Goal: Transaction & Acquisition: Purchase product/service

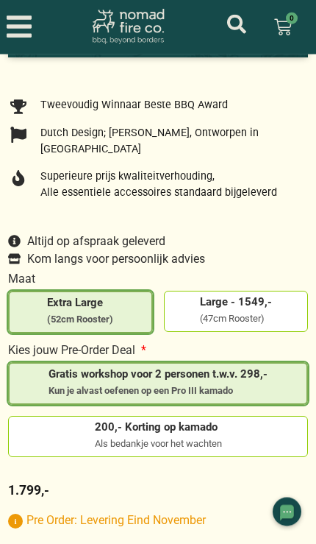
scroll to position [773, 0]
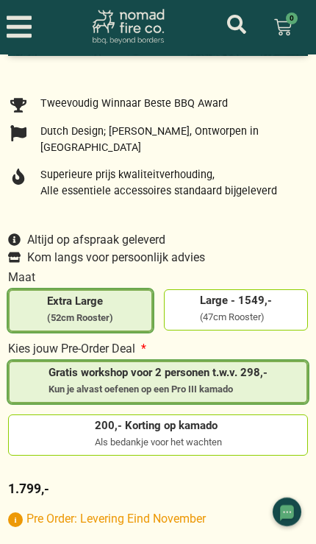
click at [212, 431] on span "200,- Korting op kamado" at bounding box center [158, 425] width 127 height 11
click at [0, 0] on input "200,- Korting op kamado Als bedankje voor het wachten" at bounding box center [0, 0] width 0 height 0
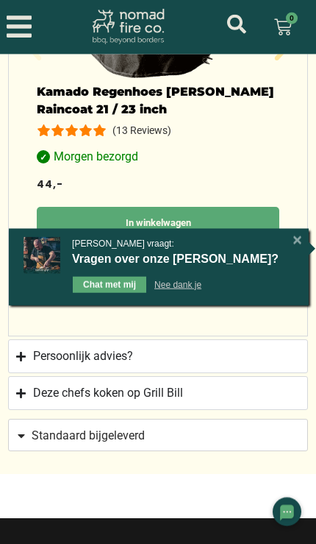
scroll to position [1908, 0]
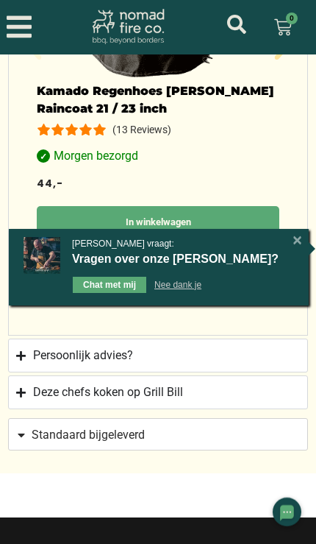
click at [292, 248] on div "[X]" at bounding box center [297, 240] width 15 height 15
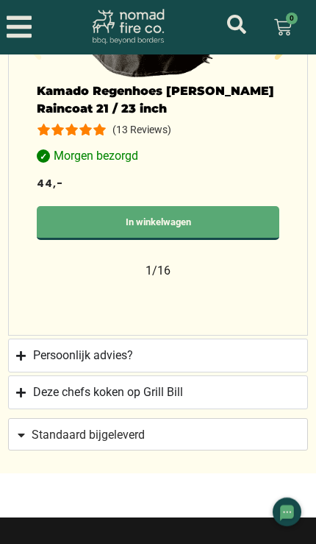
click at [293, 267] on div "Kamado Regenhoes [PERSON_NAME] Raincoat 21 / 23 inch (13 Reviews) Morgen bezorg…" at bounding box center [158, 49] width 272 height 439
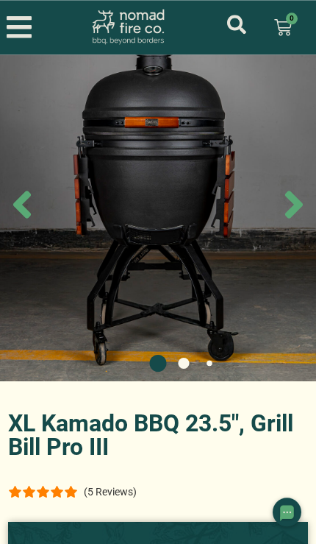
scroll to position [0, 0]
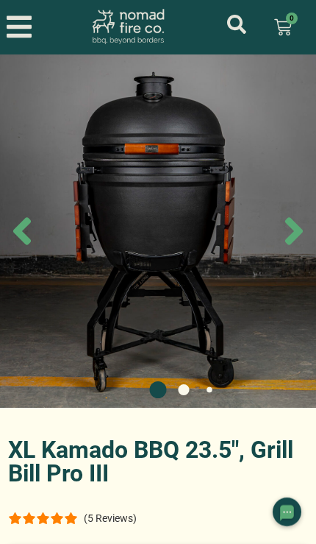
click at [284, 246] on icon "Next slide" at bounding box center [294, 231] width 44 height 44
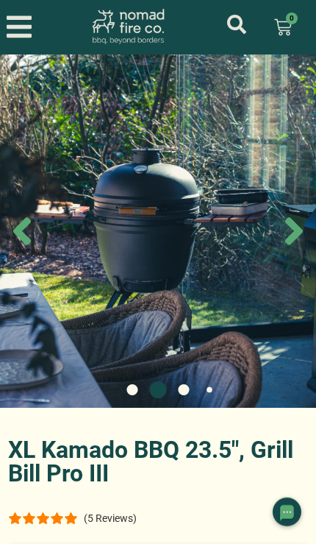
click at [289, 243] on icon "Next slide" at bounding box center [294, 231] width 18 height 28
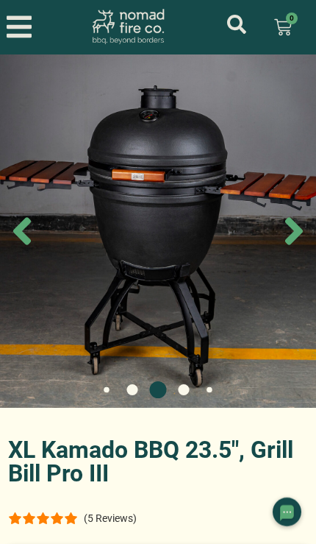
click at [291, 242] on icon "Next slide" at bounding box center [294, 231] width 18 height 28
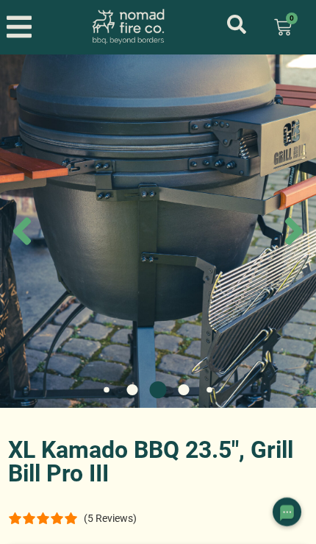
click at [291, 241] on icon "Next slide" at bounding box center [294, 231] width 18 height 28
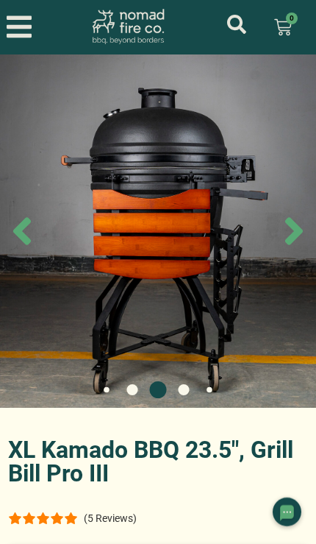
click at [291, 240] on icon "Next slide" at bounding box center [294, 231] width 18 height 28
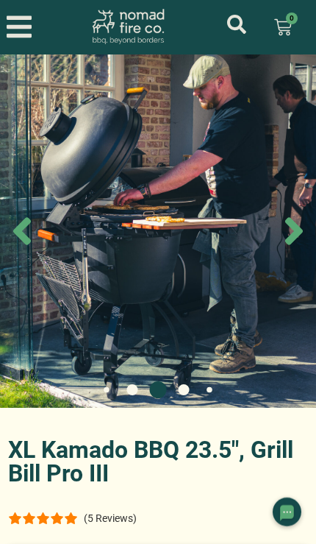
click at [291, 241] on icon "Next slide" at bounding box center [294, 231] width 18 height 28
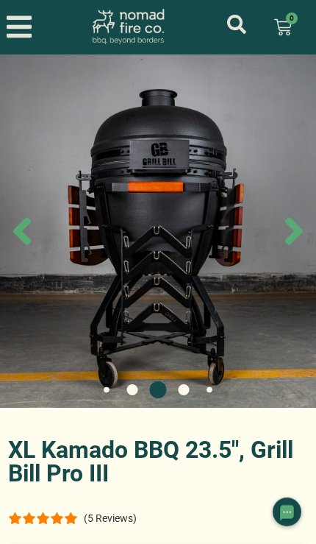
click at [26, 253] on icon "Previous slide" at bounding box center [22, 231] width 44 height 44
